Goal: Transaction & Acquisition: Purchase product/service

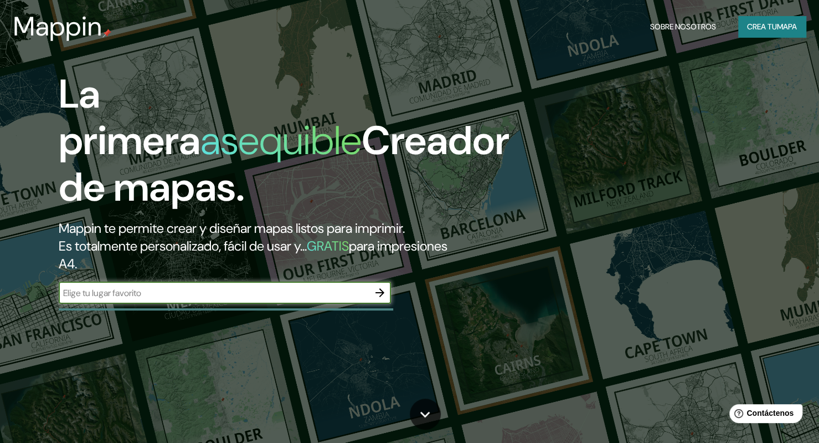
click at [261, 318] on div "La primera asequible Creador de mapas. Mappin te permite crear y diseñar mapas …" at bounding box center [409, 221] width 819 height 443
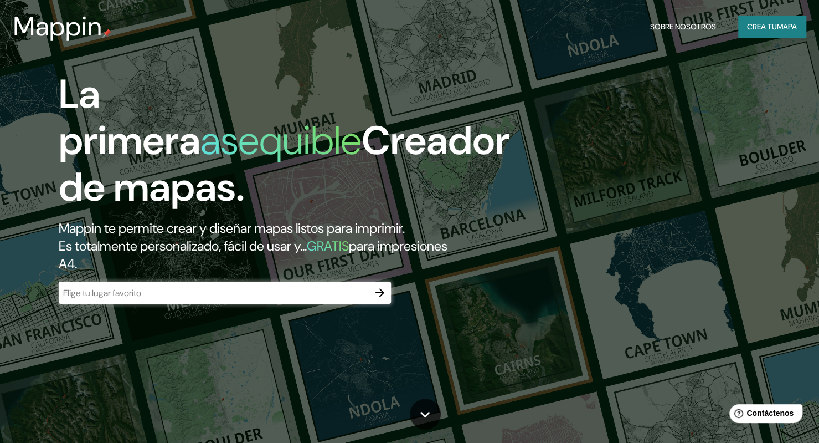
click at [279, 295] on input "text" at bounding box center [214, 292] width 310 height 13
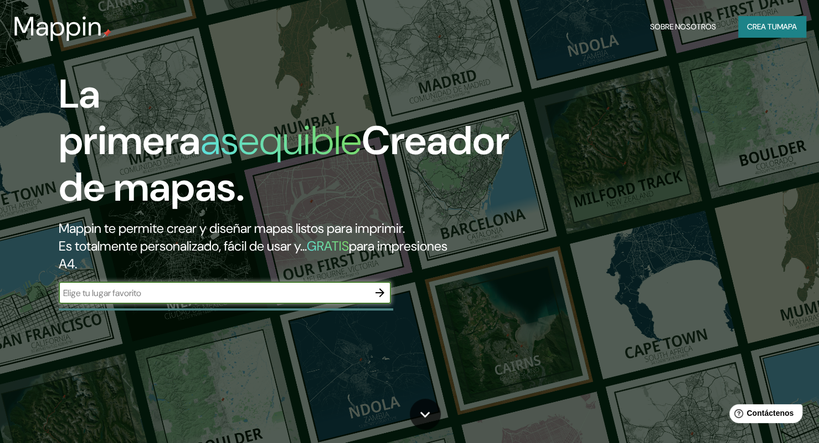
click at [279, 295] on input "text" at bounding box center [214, 292] width 310 height 13
click at [764, 26] on font "Crea tu" at bounding box center [762, 27] width 30 height 10
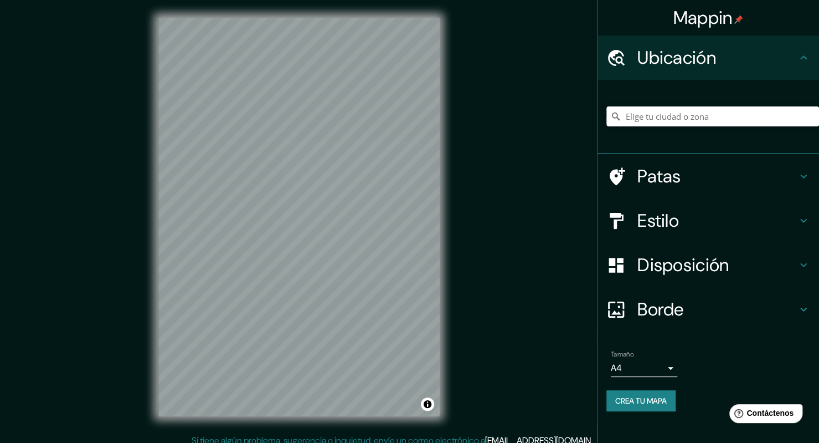
click at [712, 120] on input "Elige tu ciudad o zona" at bounding box center [712, 116] width 213 height 20
paste input "90 Las anémonas, [GEOGRAPHIC_DATA], [GEOGRAPHIC_DATA]"
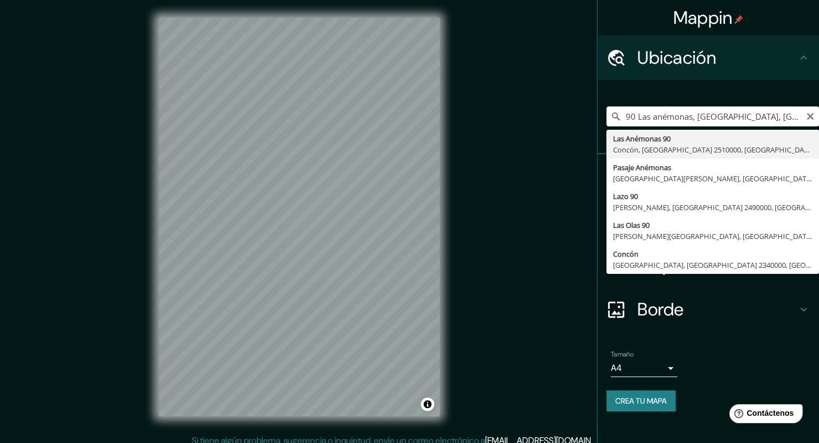
type input "[STREET_ADDRESS]"
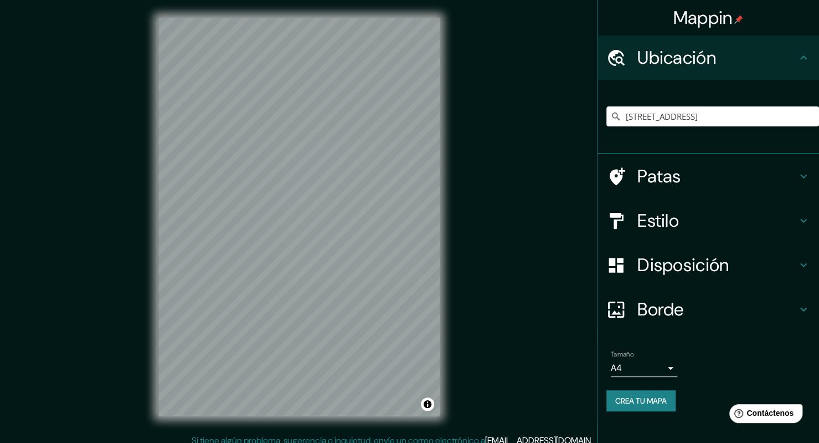
click at [689, 172] on h4 "Patas" at bounding box center [717, 176] width 160 height 22
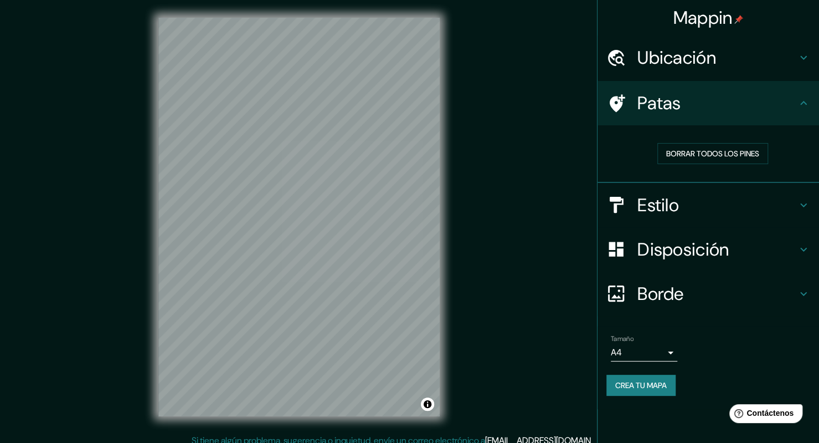
click at [753, 107] on h4 "Patas" at bounding box center [717, 103] width 160 height 22
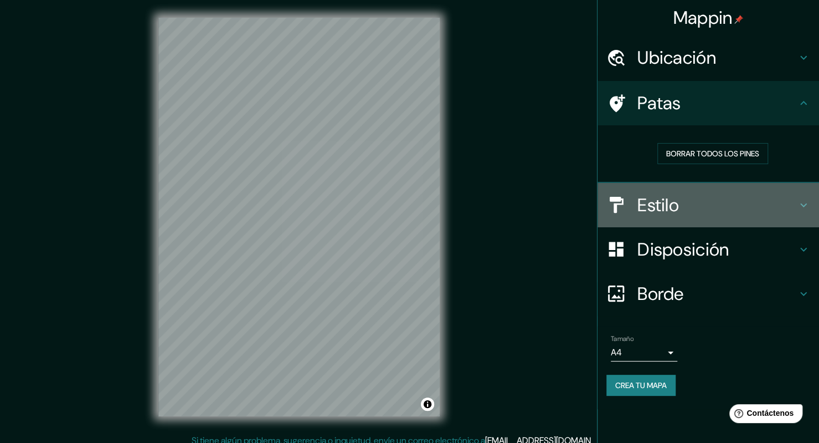
click at [701, 194] on h4 "Estilo" at bounding box center [717, 205] width 160 height 22
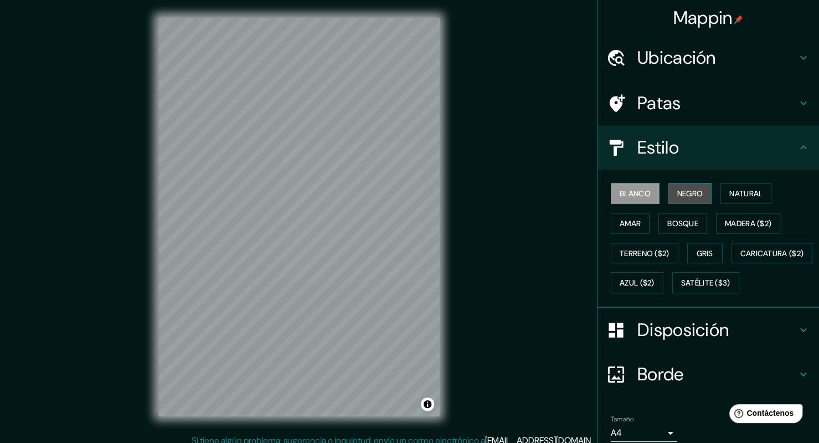
click at [697, 196] on button "Negro" at bounding box center [691, 193] width 44 height 21
click at [734, 194] on font "Natural" at bounding box center [745, 193] width 33 height 10
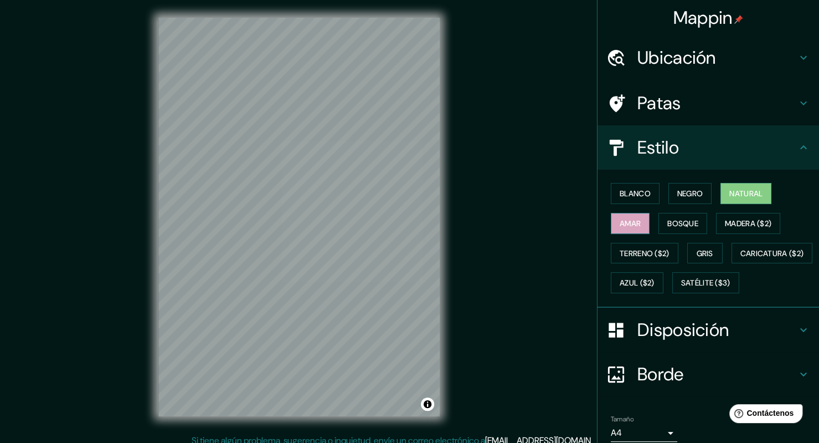
click at [620, 226] on font "Amar" at bounding box center [630, 223] width 21 height 10
click at [676, 227] on font "Bosque" at bounding box center [682, 223] width 31 height 10
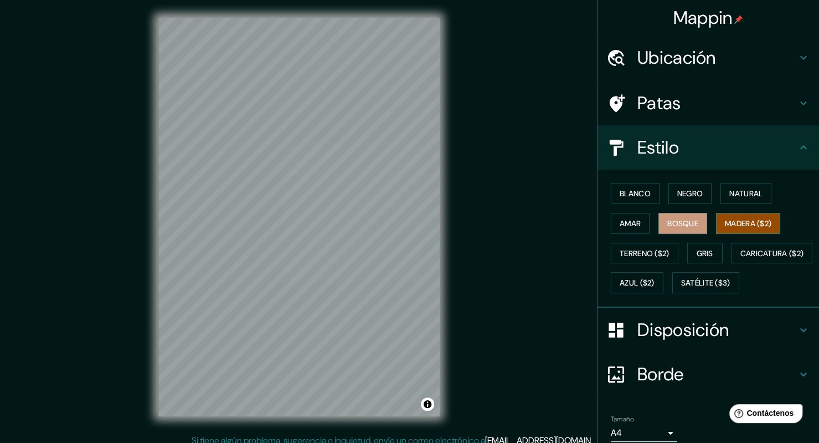
click at [736, 232] on button "Madera ($2)" at bounding box center [748, 223] width 64 height 21
click at [638, 252] on font "Terreno ($2)" at bounding box center [645, 253] width 50 height 10
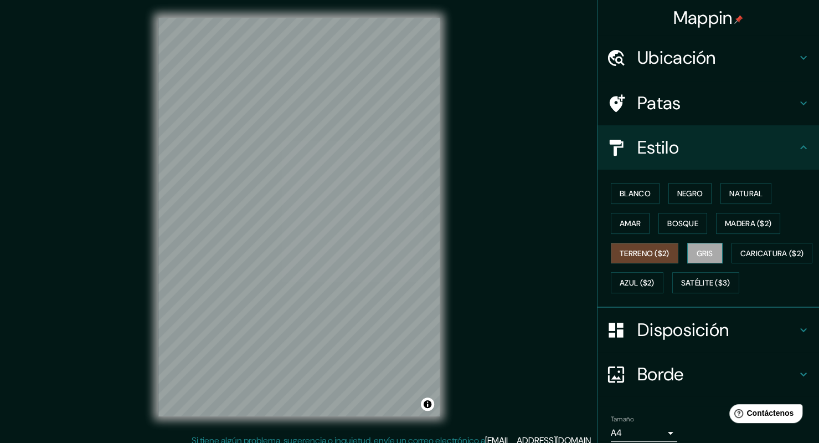
click at [702, 250] on font "Gris" at bounding box center [705, 253] width 17 height 10
click at [735, 197] on font "Natural" at bounding box center [745, 193] width 33 height 10
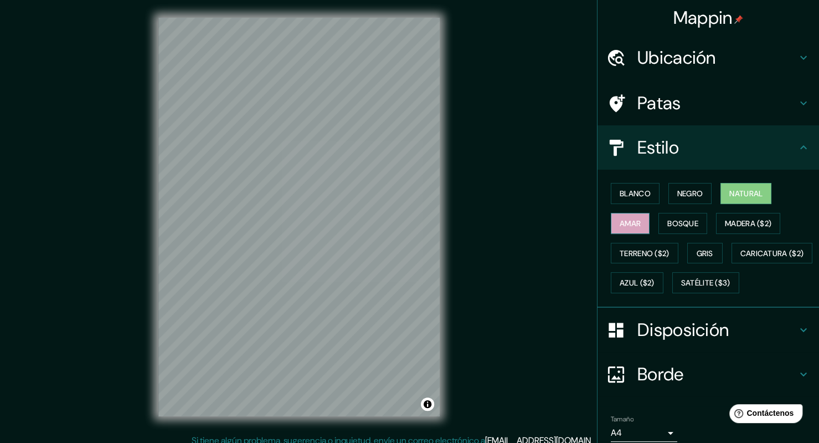
click at [626, 229] on font "Amar" at bounding box center [630, 223] width 21 height 14
click at [679, 224] on font "Bosque" at bounding box center [682, 223] width 31 height 10
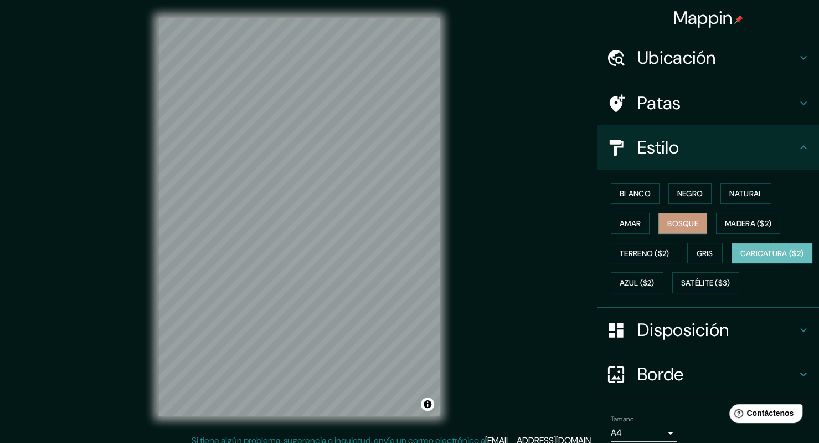
click at [741, 258] on font "Caricatura ($2)" at bounding box center [773, 253] width 64 height 10
click at [655, 280] on font "Azul ($2)" at bounding box center [637, 283] width 35 height 10
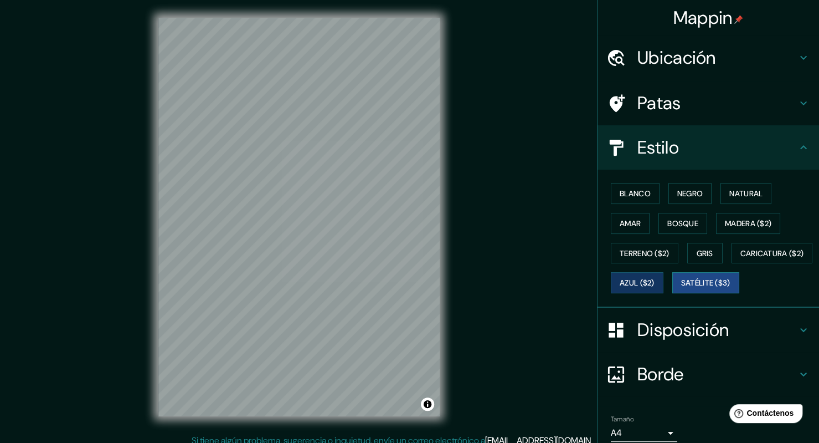
click at [681, 288] on font "Satélite ($3)" at bounding box center [705, 283] width 49 height 10
click at [738, 193] on font "Natural" at bounding box center [745, 193] width 33 height 10
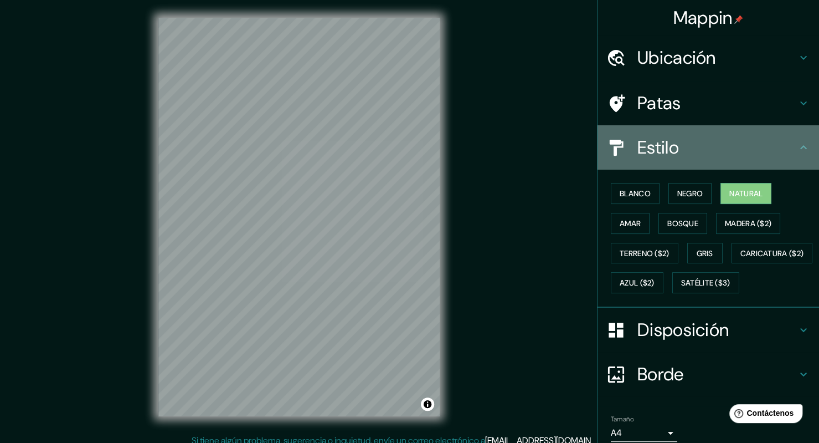
click at [768, 135] on div "Estilo" at bounding box center [709, 147] width 222 height 44
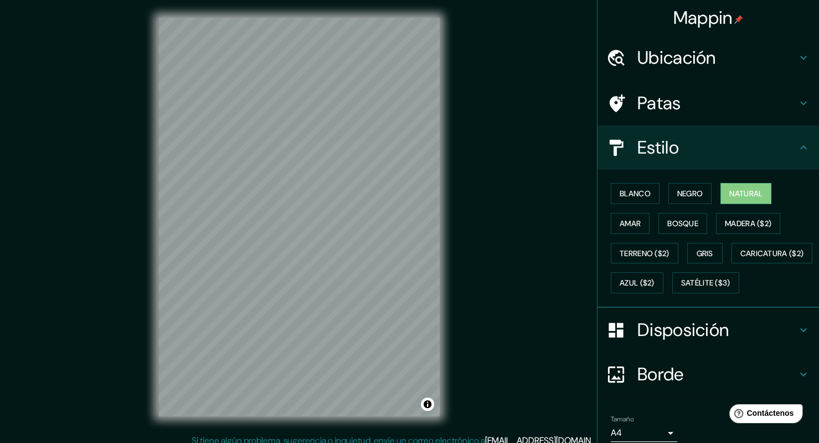
click at [804, 142] on div "Estilo" at bounding box center [709, 147] width 222 height 44
click at [782, 90] on div "Patas" at bounding box center [709, 103] width 222 height 44
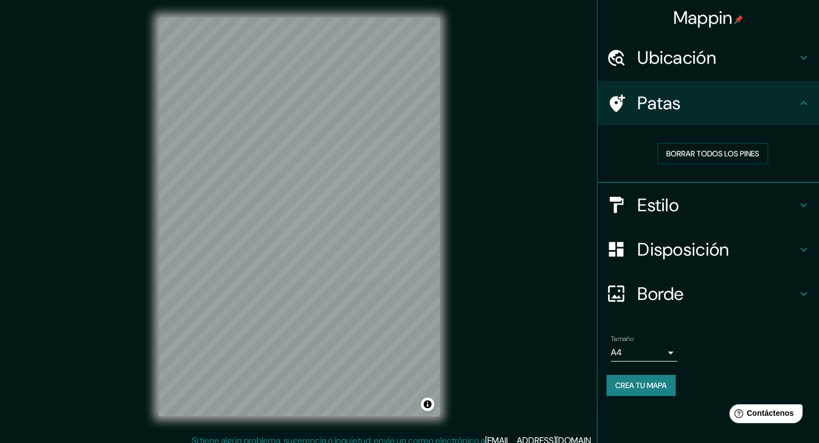
click at [804, 104] on icon at bounding box center [803, 102] width 13 height 13
click at [795, 58] on h4 "Ubicación" at bounding box center [717, 58] width 160 height 22
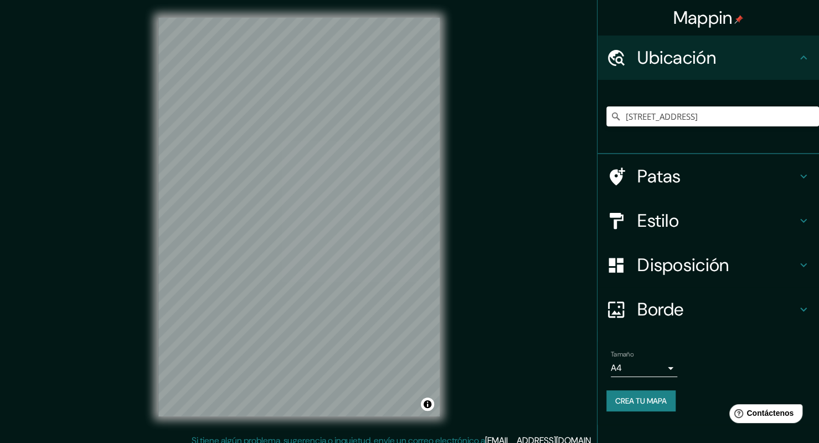
click at [795, 65] on h4 "Ubicación" at bounding box center [717, 58] width 160 height 22
click at [806, 269] on icon at bounding box center [803, 264] width 13 height 13
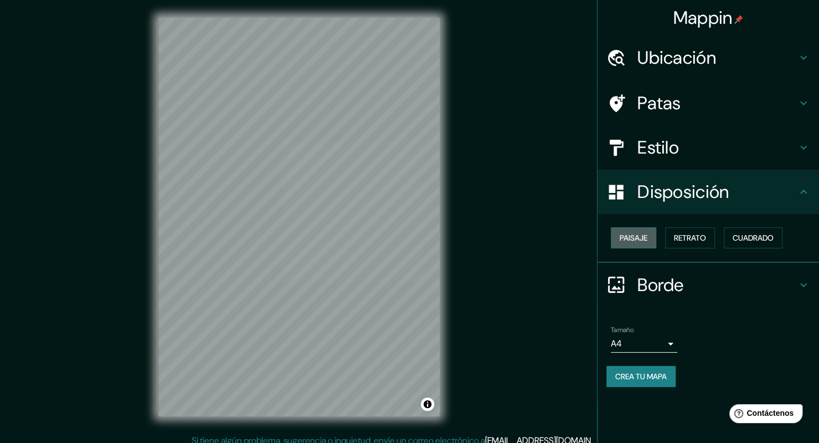
click at [627, 233] on font "Paisaje" at bounding box center [634, 238] width 28 height 10
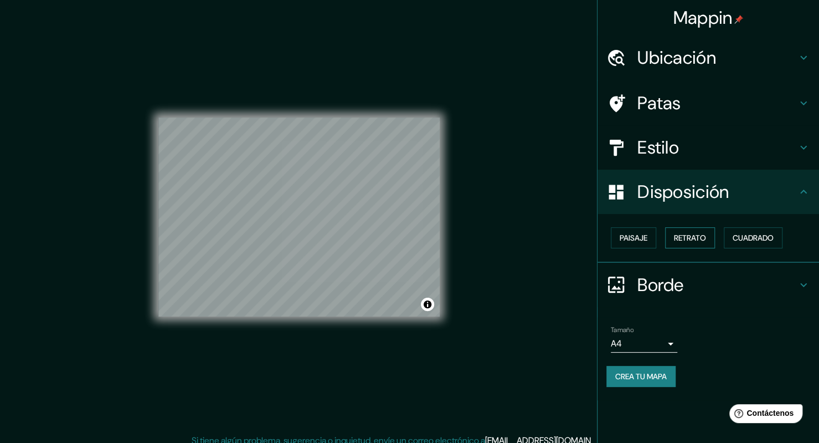
click at [679, 239] on font "Retrato" at bounding box center [690, 238] width 32 height 10
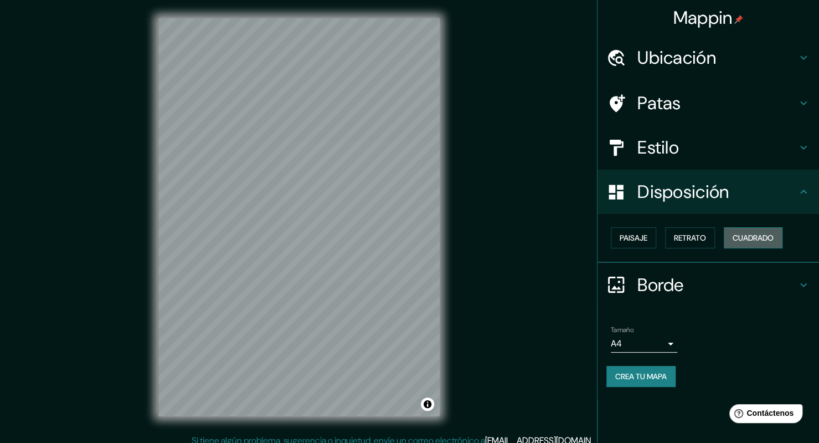
click at [742, 238] on font "Cuadrado" at bounding box center [753, 238] width 41 height 10
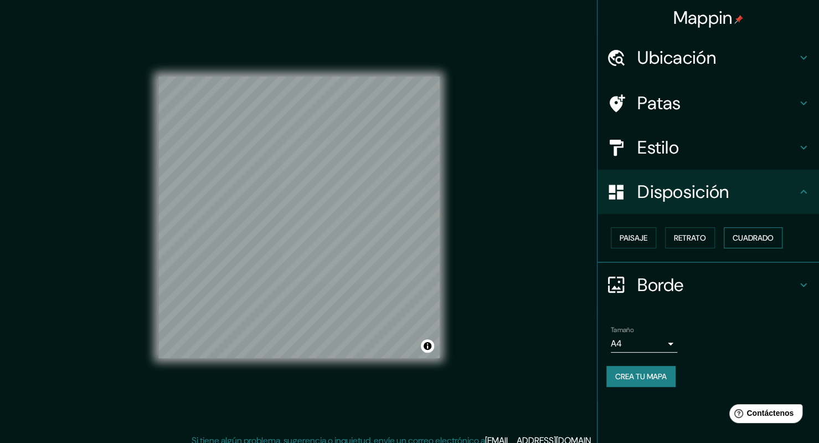
click at [742, 238] on font "Cuadrado" at bounding box center [753, 238] width 41 height 10
click at [662, 234] on div "Paisaje Retrato Cuadrado" at bounding box center [712, 238] width 213 height 30
click at [687, 235] on font "Retrato" at bounding box center [690, 238] width 32 height 10
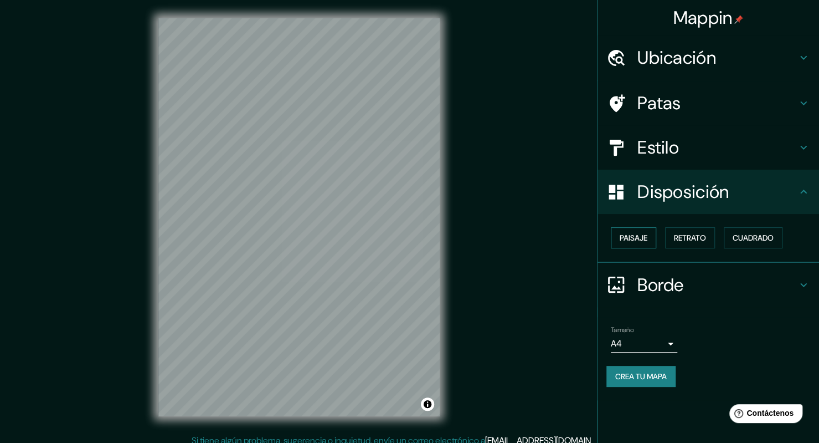
click at [628, 233] on font "Paisaje" at bounding box center [634, 238] width 28 height 10
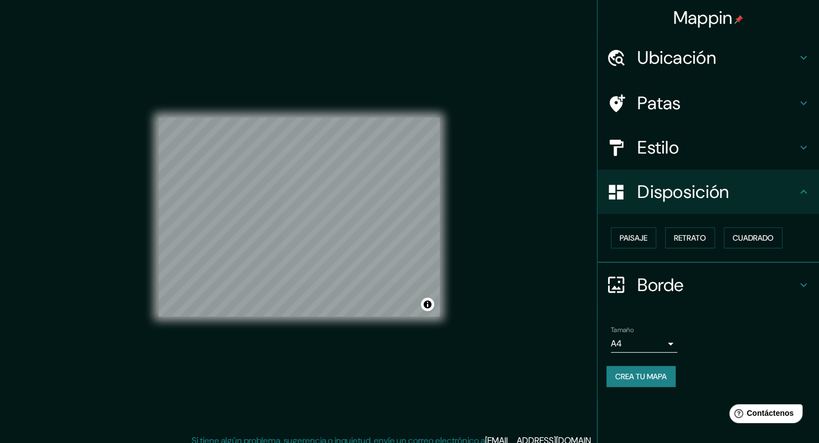
click at [749, 290] on h4 "Borde" at bounding box center [717, 285] width 160 height 22
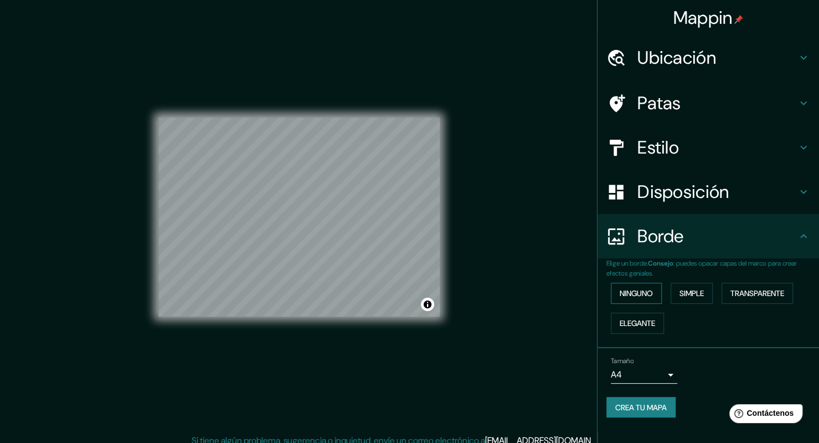
click at [656, 296] on button "Ninguno" at bounding box center [636, 292] width 51 height 21
click at [693, 294] on font "Simple" at bounding box center [692, 293] width 24 height 10
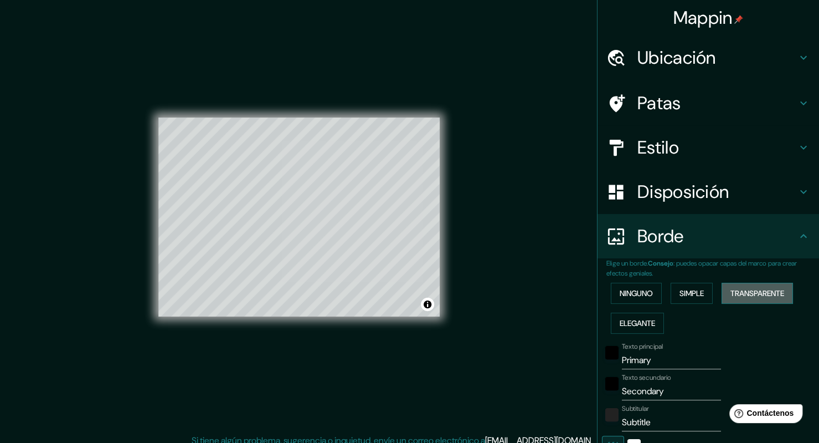
click at [765, 290] on font "Transparente" at bounding box center [758, 293] width 54 height 10
click at [632, 322] on font "Elegante" at bounding box center [637, 323] width 35 height 10
click at [635, 292] on font "Ninguno" at bounding box center [636, 293] width 33 height 10
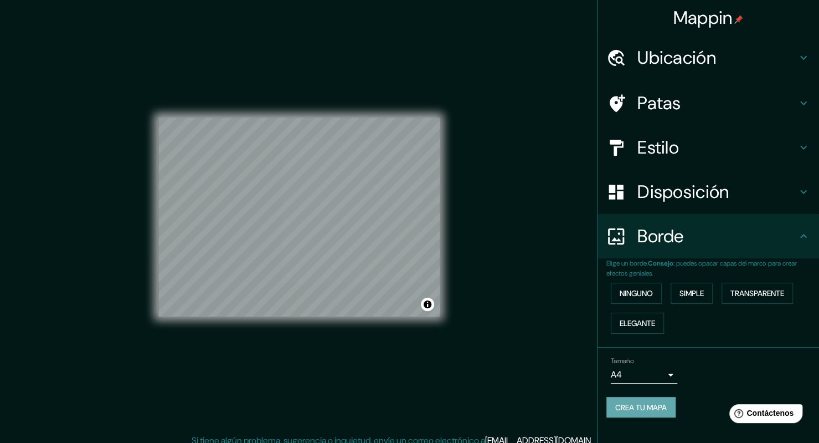
click at [647, 404] on font "Crea tu mapa" at bounding box center [641, 407] width 52 height 10
